Goal: Task Accomplishment & Management: Complete application form

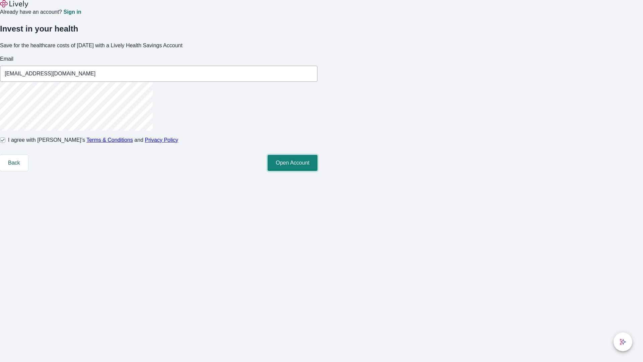
click at [317, 171] on button "Open Account" at bounding box center [293, 163] width 50 height 16
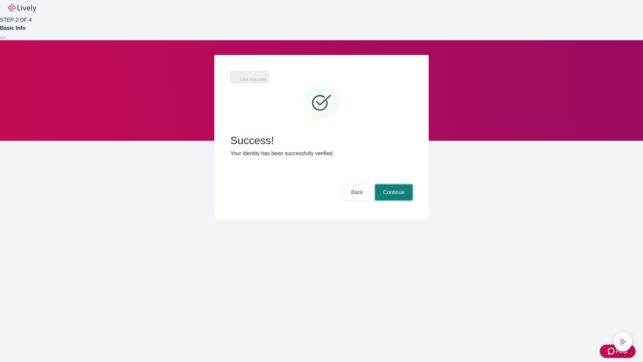
click at [393, 184] on button "Continue" at bounding box center [394, 192] width 38 height 16
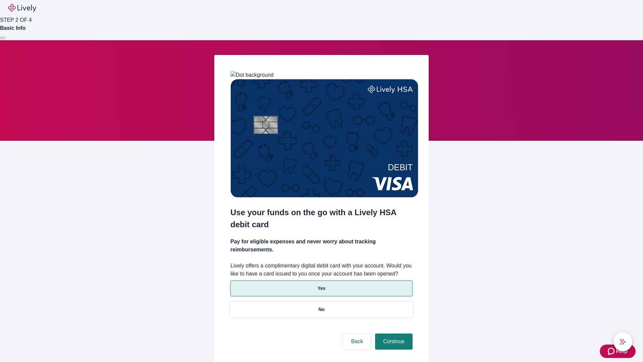
click at [321, 285] on p "Yes" at bounding box center [321, 288] width 8 height 7
click at [393, 333] on button "Continue" at bounding box center [394, 341] width 38 height 16
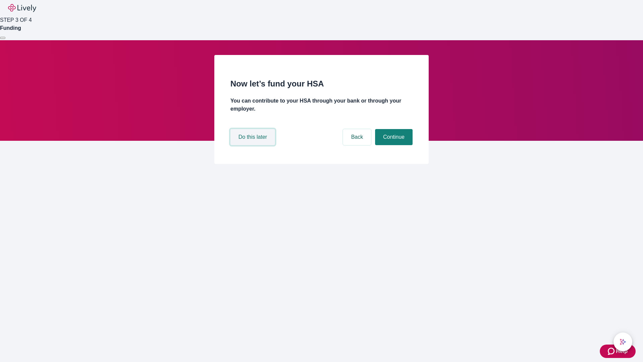
click at [253, 145] on button "Do this later" at bounding box center [252, 137] width 45 height 16
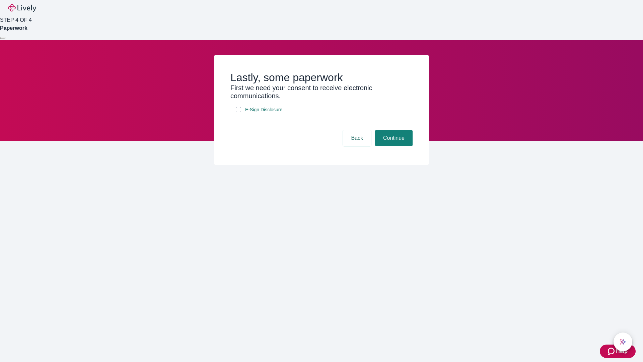
click at [238, 112] on input "E-Sign Disclosure" at bounding box center [238, 109] width 5 height 5
checkbox input "true"
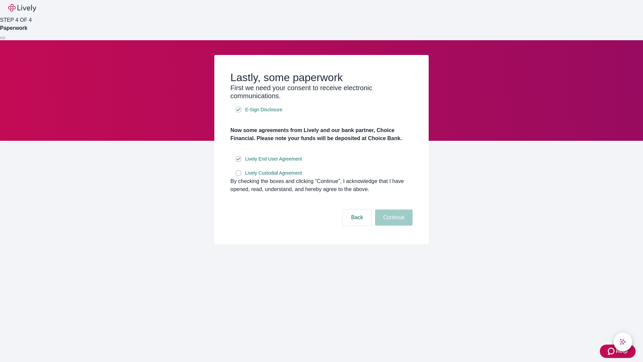
click at [238, 175] on input "Lively Custodial Agreement" at bounding box center [238, 172] width 5 height 5
checkbox input "true"
click at [393, 225] on button "Continue" at bounding box center [394, 217] width 38 height 16
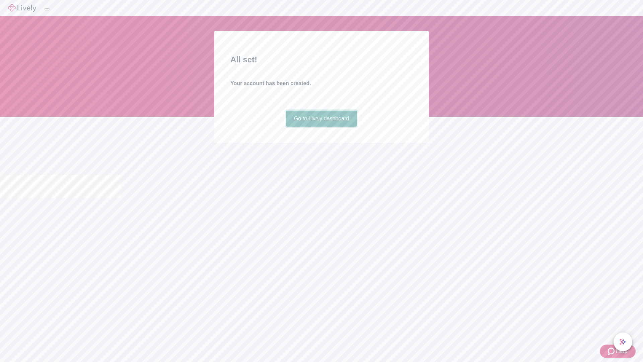
click at [321, 127] on link "Go to Lively dashboard" at bounding box center [321, 119] width 71 height 16
